Goal: Task Accomplishment & Management: Complete application form

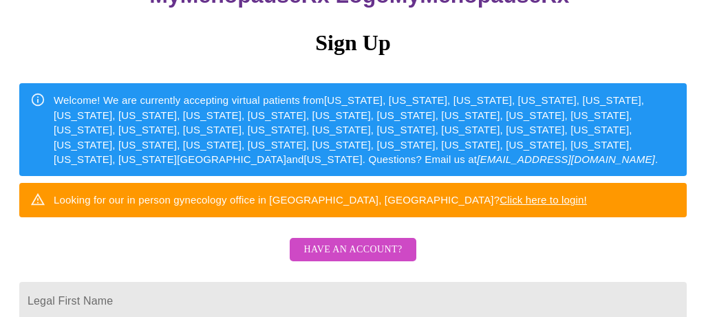
scroll to position [110, 0]
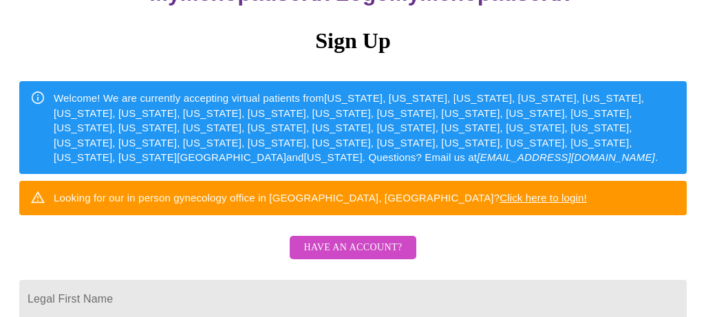
click at [514, 204] on link "Click here to login!" at bounding box center [542, 198] width 87 height 12
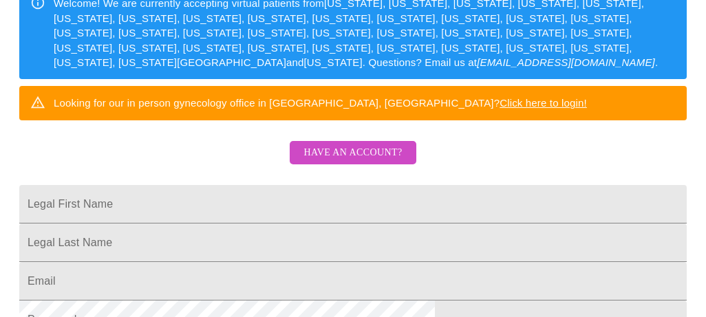
scroll to position [220, 0]
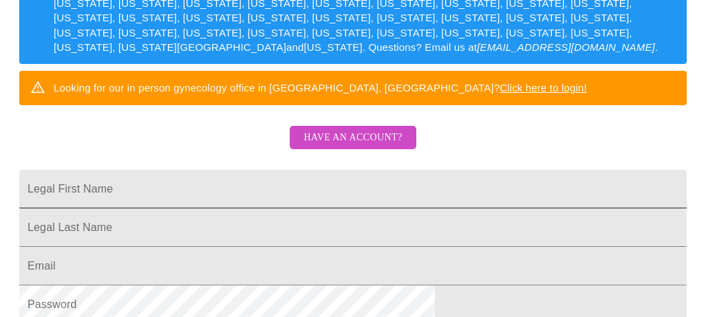
click at [334, 208] on input "Legal First Name" at bounding box center [352, 189] width 667 height 39
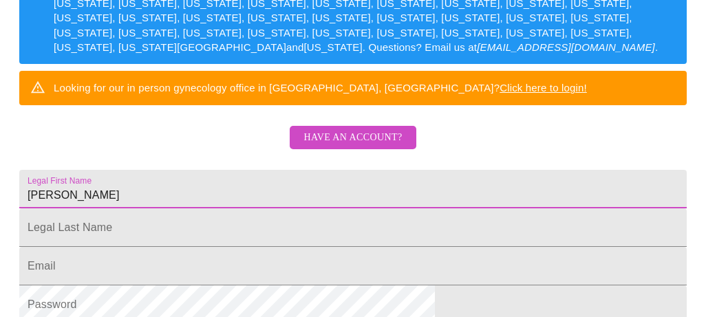
type input "[PERSON_NAME]"
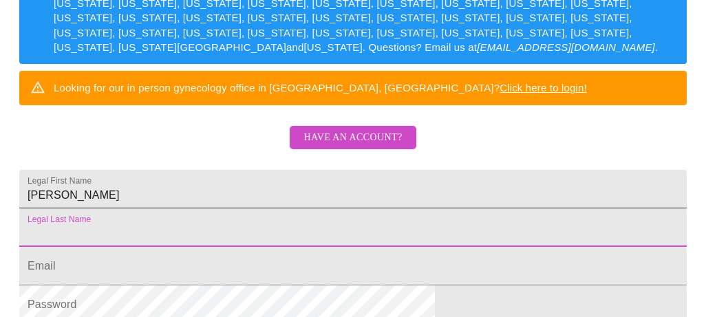
type input "w"
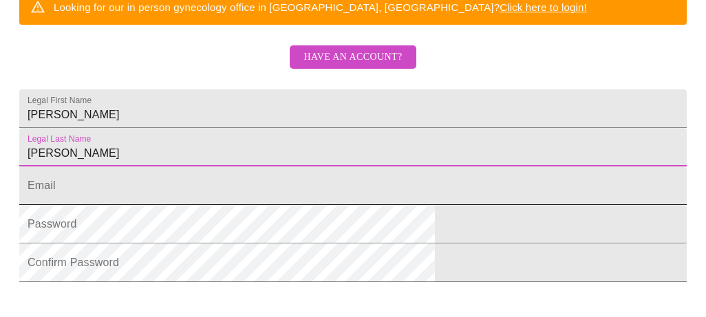
scroll to position [303, 0]
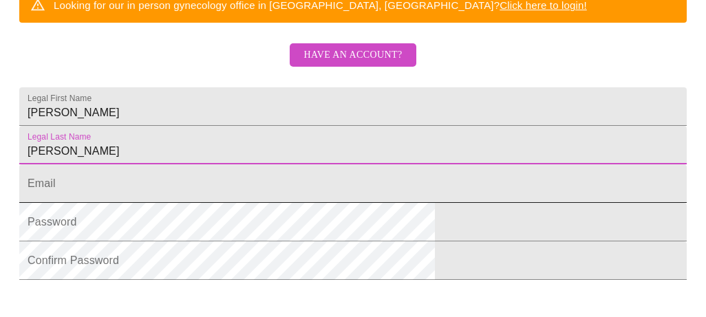
type input "[PERSON_NAME]"
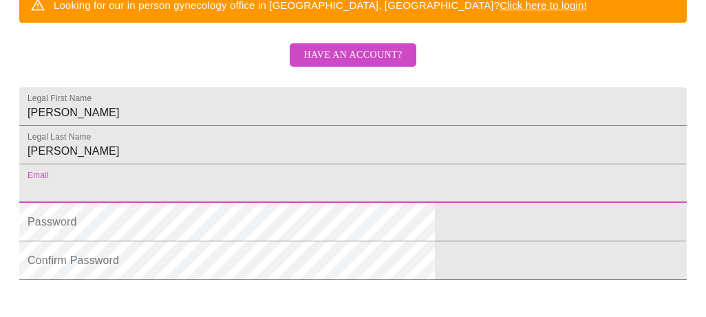
click at [279, 203] on input "Legal First Name" at bounding box center [352, 183] width 667 height 39
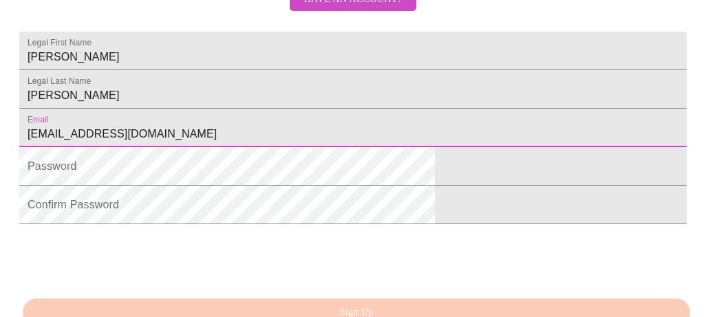
scroll to position [359, 0]
type input "[EMAIL_ADDRESS][DOMAIN_NAME]"
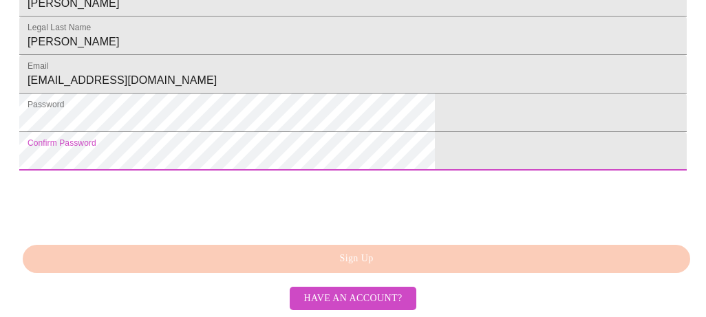
scroll to position [501, 0]
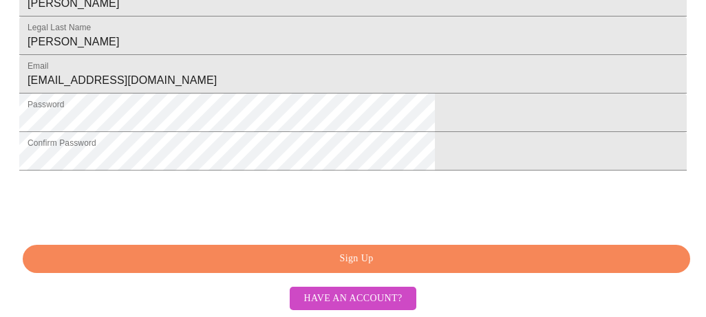
click at [360, 257] on span "Sign Up" at bounding box center [356, 258] width 635 height 17
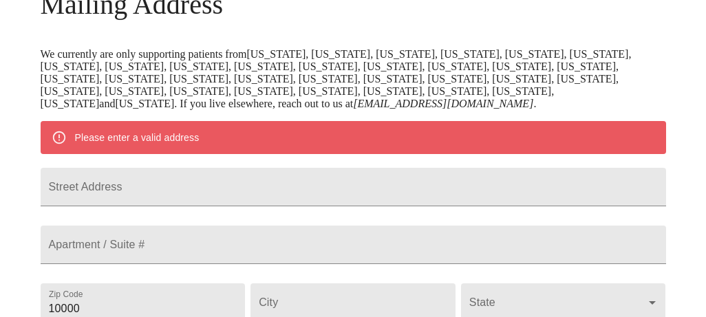
scroll to position [249, 0]
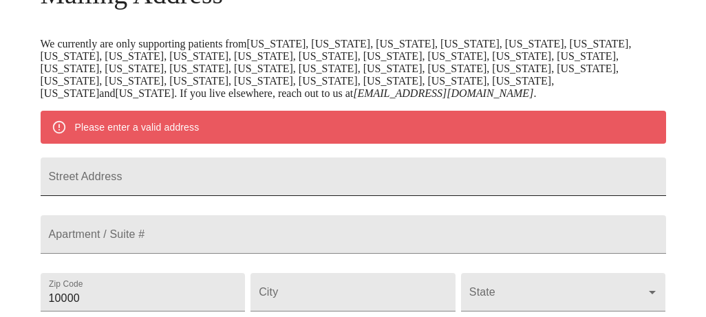
click at [275, 196] on input "Street Address" at bounding box center [353, 176] width 625 height 39
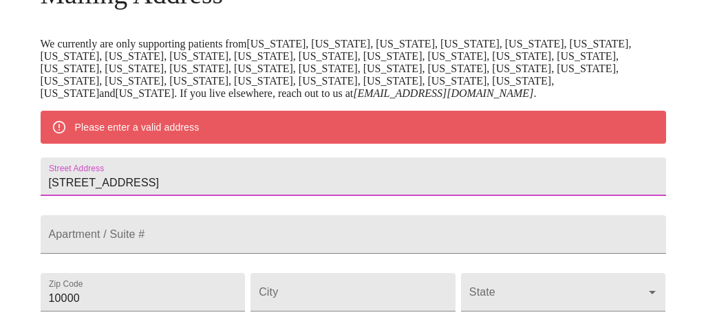
type input "9055 Liscanor Avenue"
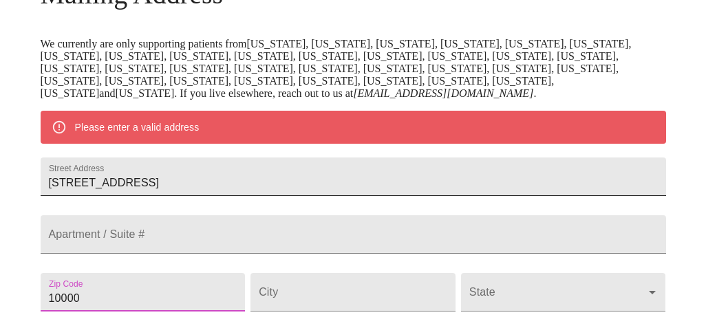
scroll to position [439, 0]
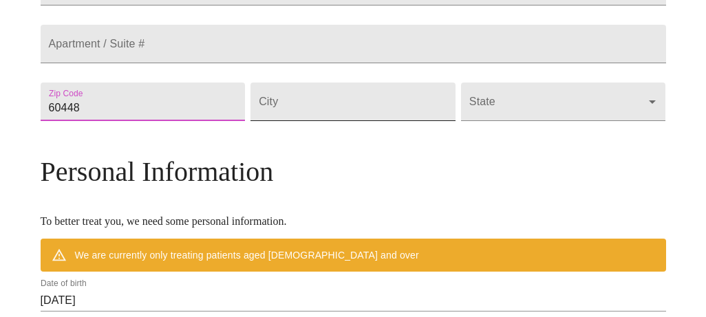
type input "60448"
click at [349, 121] on input "Street Address" at bounding box center [352, 102] width 205 height 39
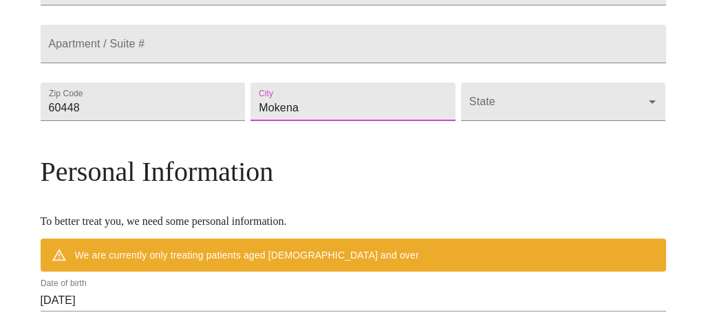
type input "Mokena"
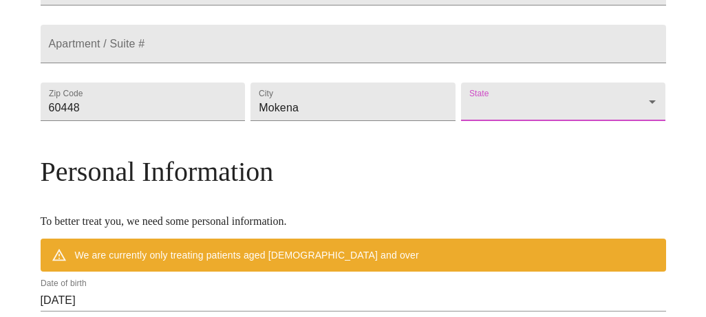
click at [582, 150] on body "MyMenopauseRx Welcome to MyMenopauseRx Since it's your first time here, you'll …" at bounding box center [353, 114] width 695 height 1097
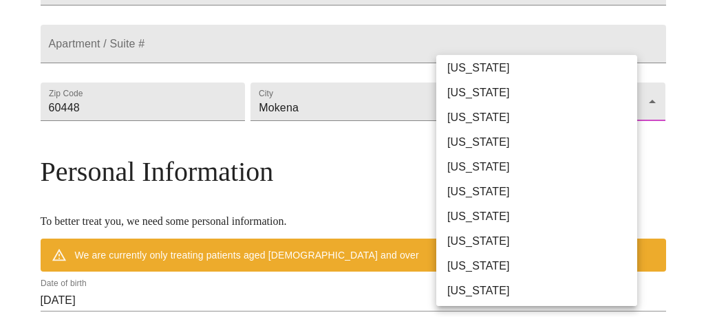
scroll to position [129, 0]
click at [495, 238] on li "[US_STATE]" at bounding box center [536, 240] width 201 height 25
type input "[US_STATE]"
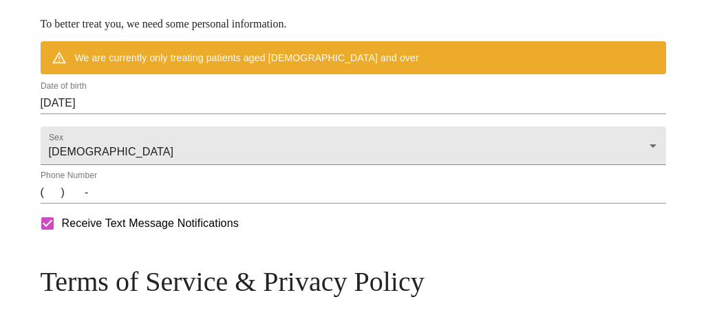
scroll to position [609, 0]
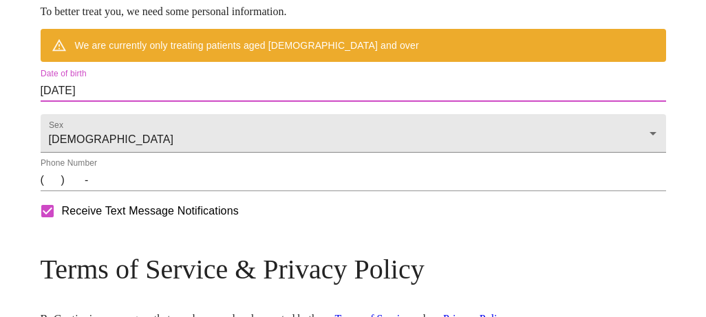
click at [122, 102] on input "10/04/2025" at bounding box center [353, 91] width 625 height 22
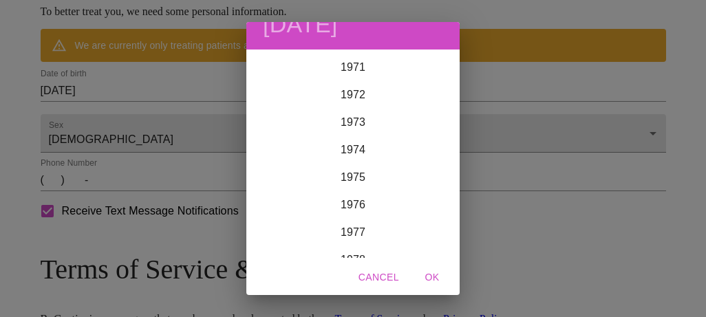
scroll to position [1998, 0]
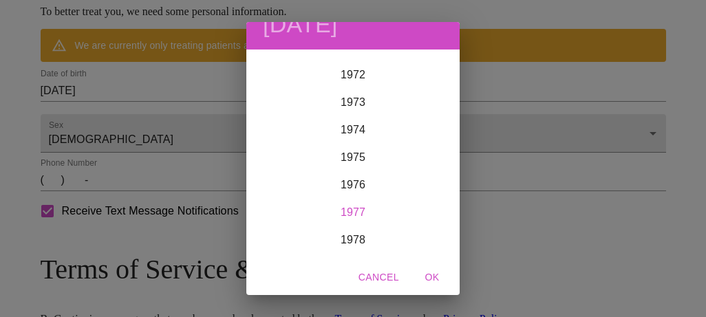
click at [360, 203] on div "1977" at bounding box center [352, 213] width 213 height 28
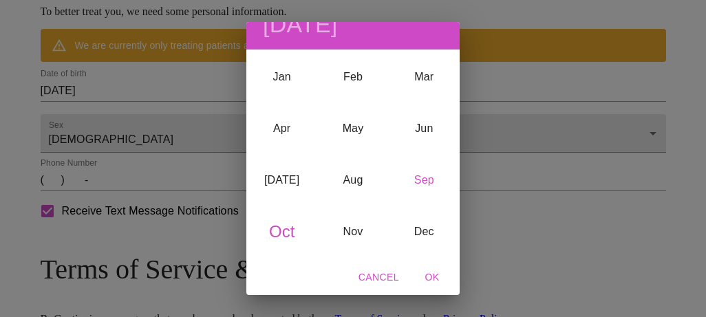
click at [431, 178] on div "Sep" at bounding box center [424, 181] width 71 height 52
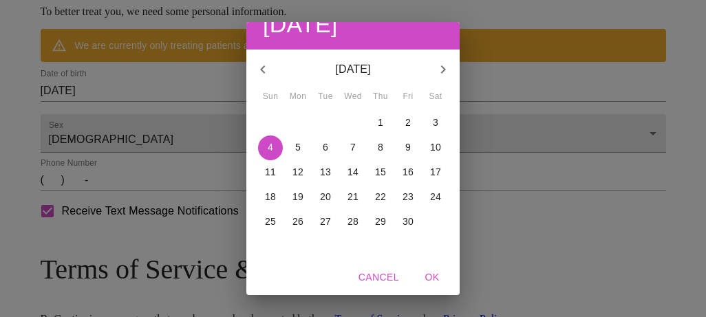
click at [296, 174] on p "12" at bounding box center [297, 172] width 11 height 14
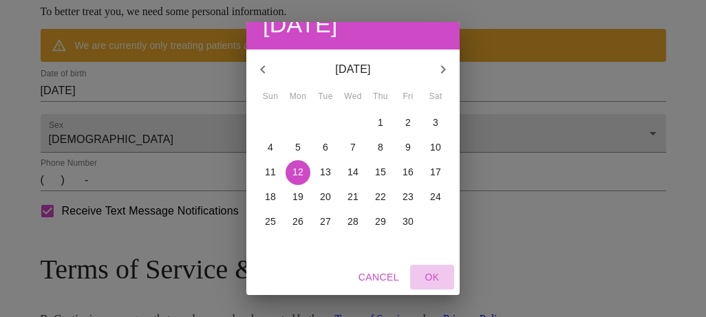
click at [425, 275] on span "OK" at bounding box center [431, 277] width 33 height 17
type input "09/12/1977"
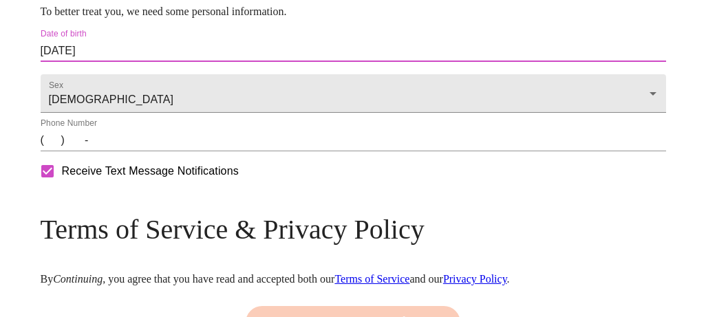
click at [124, 151] on input "(   )    -" at bounding box center [353, 140] width 625 height 22
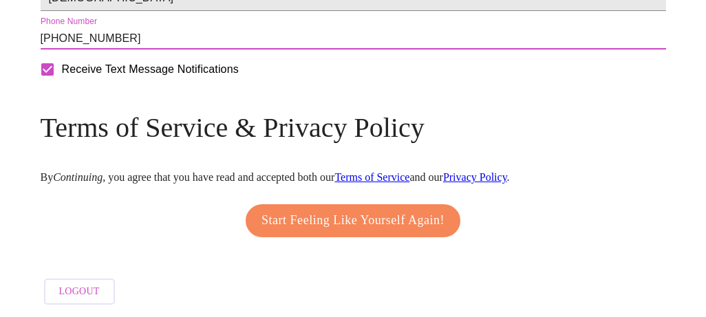
scroll to position [789, 0]
type input "(630) 338-3798"
click at [340, 219] on span "Start Feeling Like Yourself Again!" at bounding box center [352, 221] width 183 height 22
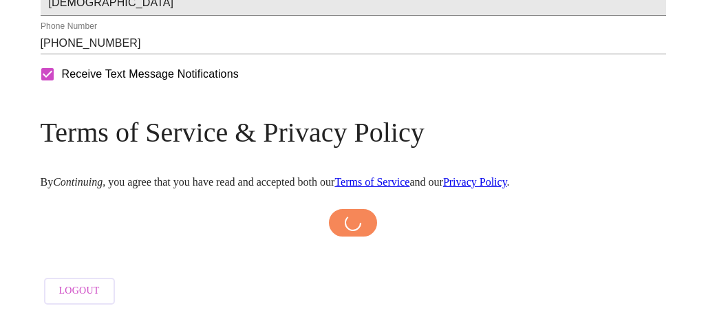
scroll to position [784, 0]
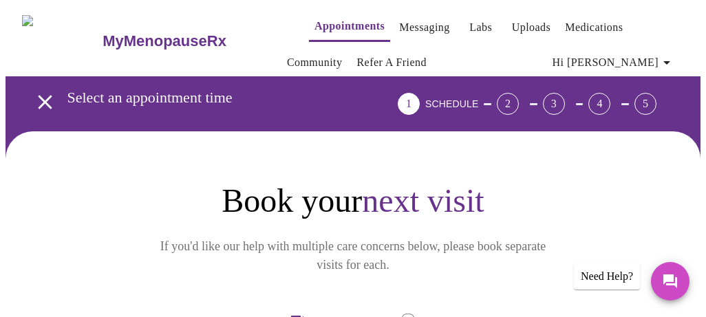
click at [595, 274] on div "Need Help?" at bounding box center [607, 276] width 66 height 26
click at [674, 280] on icon "Messages" at bounding box center [670, 281] width 17 height 17
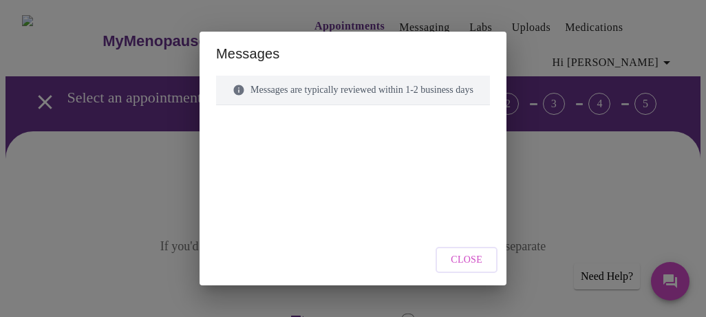
click at [326, 92] on div "Messages are typically reviewed within 1-2 business days" at bounding box center [353, 91] width 274 height 30
click at [321, 98] on div "Messages are typically reviewed within 1-2 business days" at bounding box center [353, 91] width 274 height 30
click at [323, 92] on div "Messages are typically reviewed within 1-2 business days" at bounding box center [353, 91] width 274 height 30
click at [477, 256] on span "Close" at bounding box center [466, 260] width 32 height 17
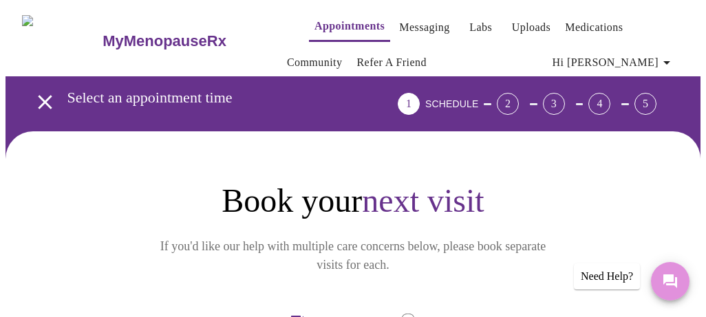
click at [674, 283] on icon "Messages" at bounding box center [670, 281] width 17 height 17
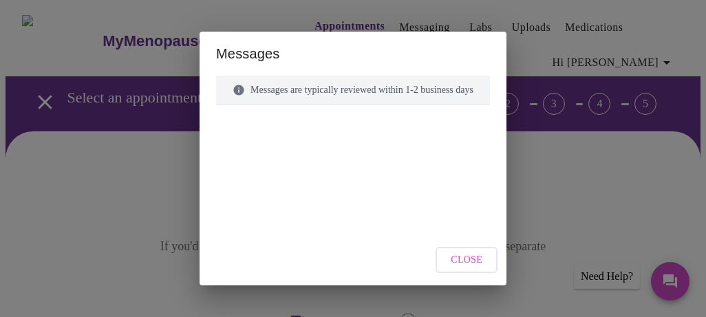
click at [488, 96] on div "Messages are typically reviewed within 1-2 business days" at bounding box center [353, 91] width 274 height 30
click at [477, 89] on div "Messages are typically reviewed within 1-2 business days" at bounding box center [353, 91] width 274 height 30
click at [482, 261] on span "Close" at bounding box center [466, 260] width 32 height 17
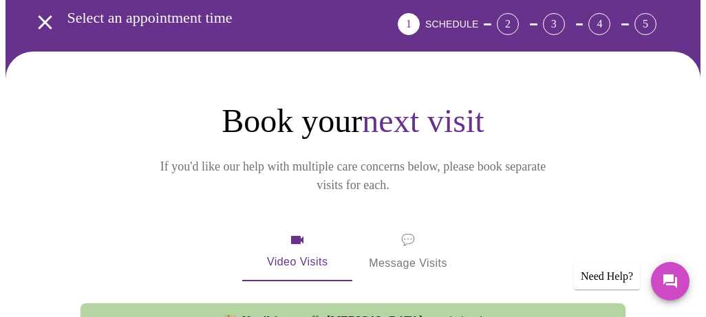
scroll to position [86, 0]
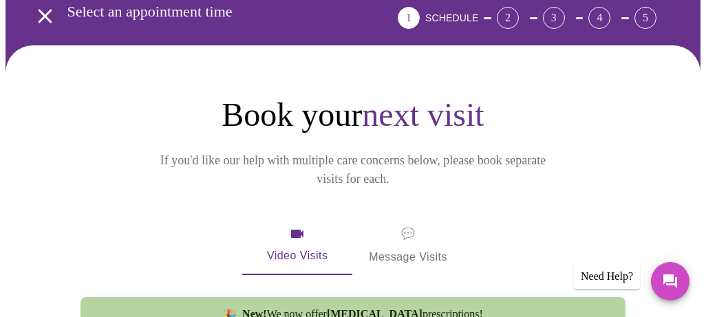
click at [406, 235] on span "💬 Message Visits" at bounding box center [408, 245] width 78 height 43
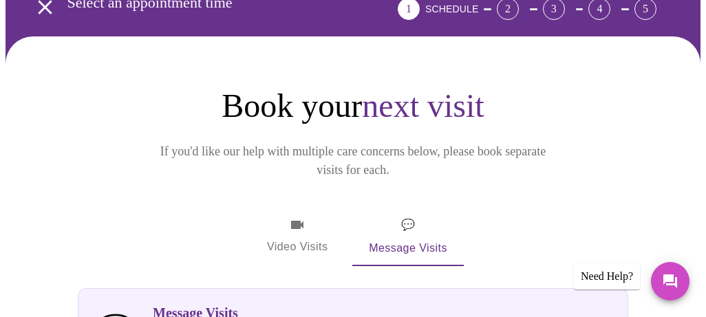
scroll to position [0, 0]
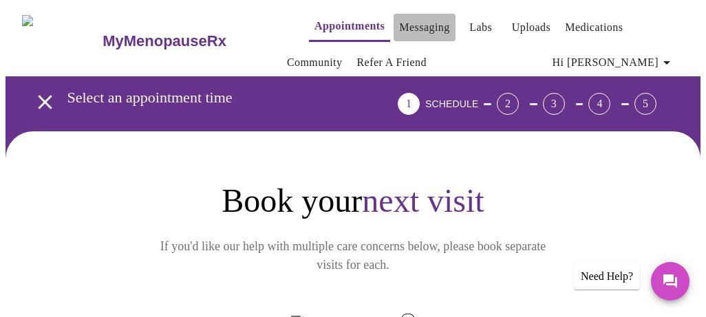
click at [399, 25] on link "Messaging" at bounding box center [424, 27] width 50 height 19
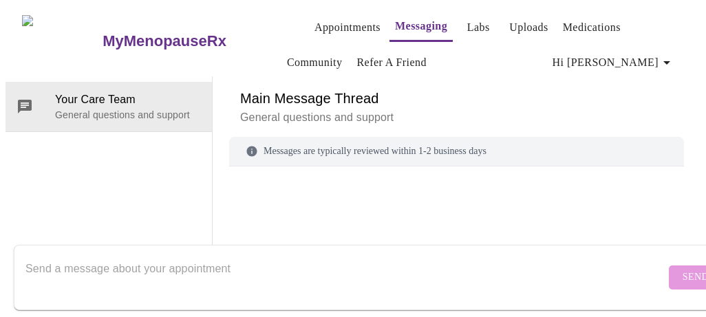
scroll to position [71, 0]
click at [186, 259] on textarea "Send a message about your appointment" at bounding box center [345, 277] width 640 height 44
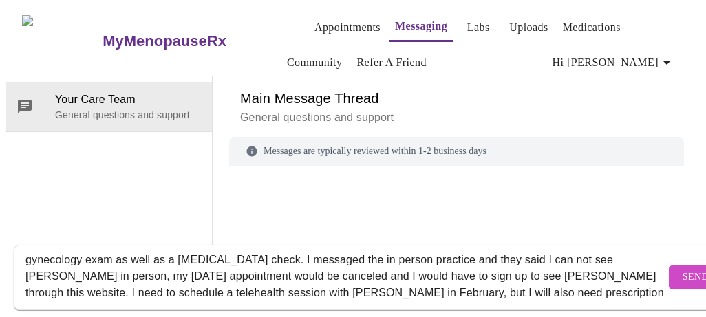
scroll to position [58, 0]
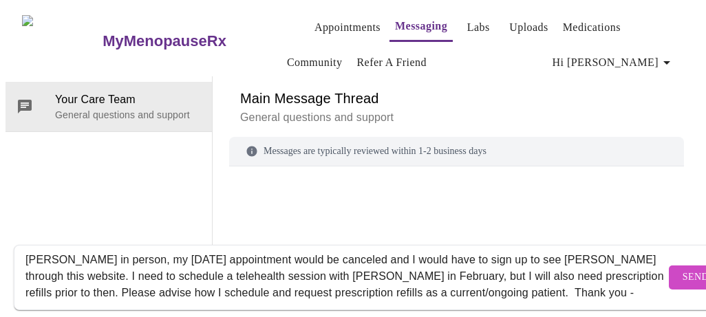
type textarea "I have been seeing Larissa Wright (formerly Emilie McClain) for most of 2025 an…"
click at [668, 272] on button "Send" at bounding box center [695, 277] width 54 height 24
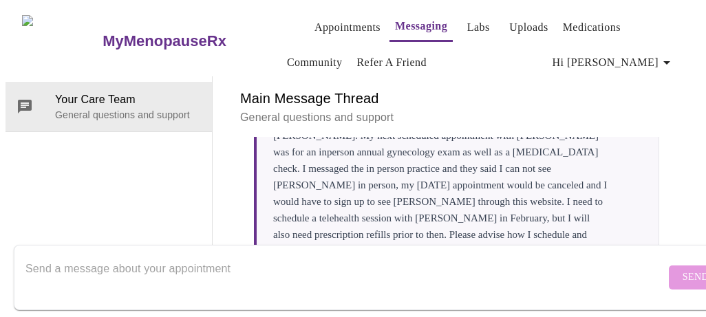
scroll to position [0, 0]
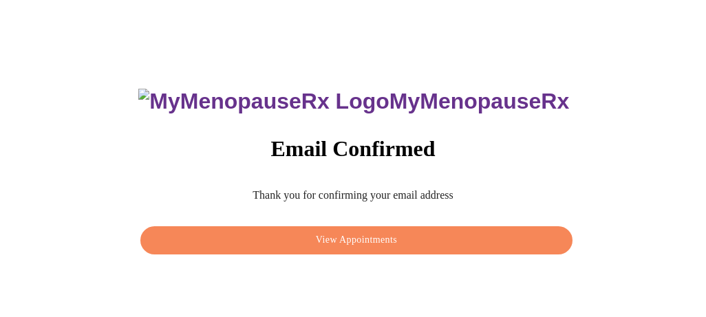
click at [452, 242] on span "View Appointments" at bounding box center [356, 240] width 400 height 17
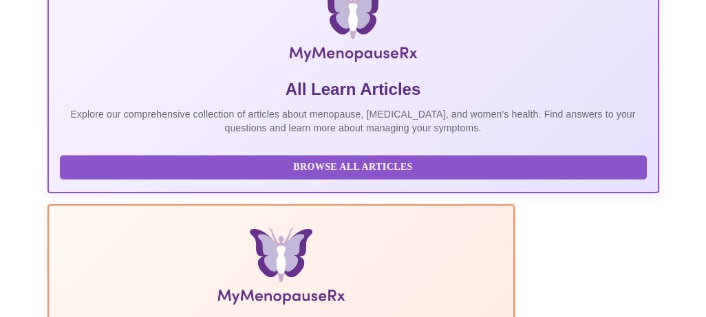
scroll to position [342, 0]
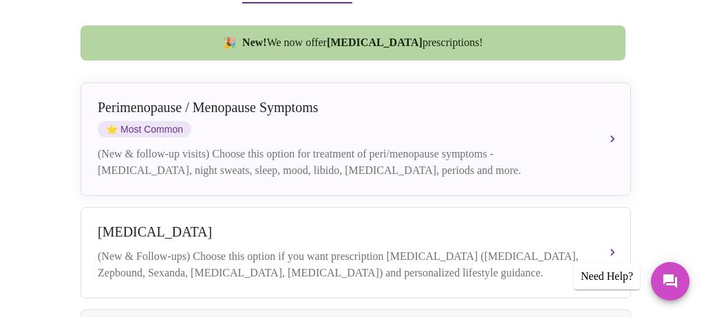
scroll to position [395, 0]
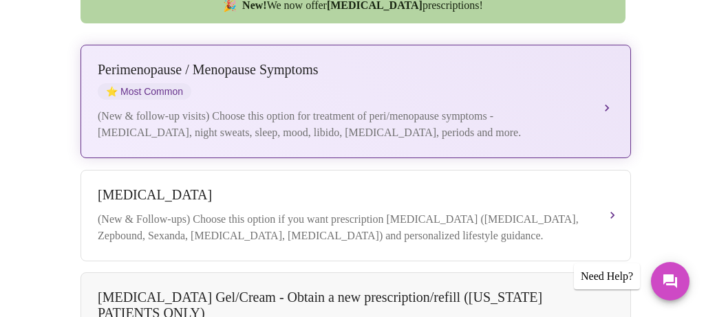
click at [267, 108] on div "(New & follow-up visits) Choose this option for treatment of peri/menopause sym…" at bounding box center [342, 124] width 488 height 33
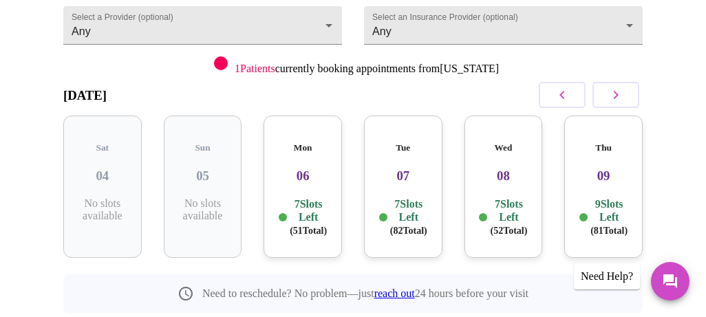
scroll to position [153, 0]
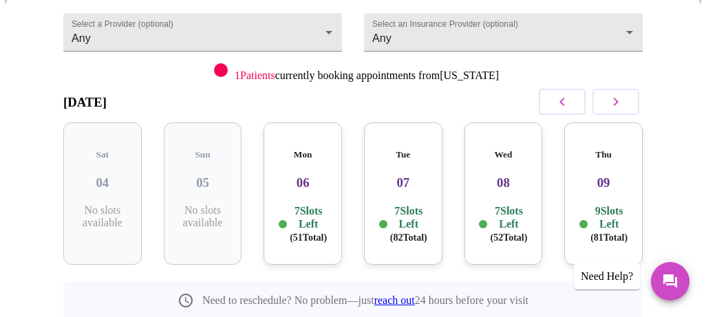
click at [617, 100] on icon "button" at bounding box center [615, 102] width 17 height 17
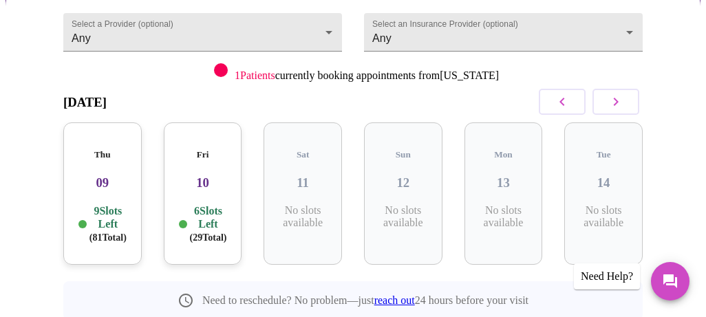
click at [617, 100] on icon "button" at bounding box center [615, 102] width 17 height 17
click at [617, 102] on icon "button" at bounding box center [615, 102] width 17 height 17
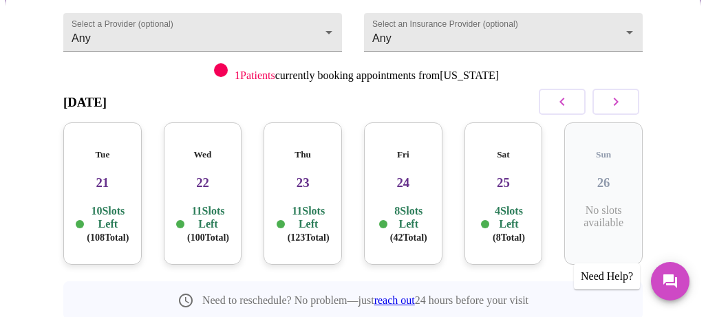
click at [617, 102] on icon "button" at bounding box center [615, 102] width 17 height 17
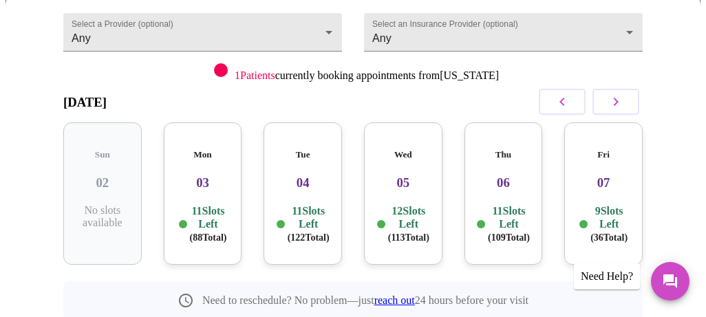
click at [617, 103] on icon "button" at bounding box center [615, 102] width 17 height 17
